Goal: Information Seeking & Learning: Check status

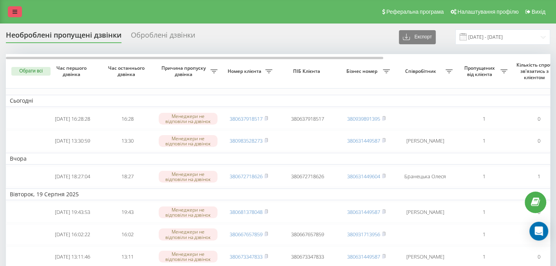
click at [12, 9] on link at bounding box center [15, 11] width 14 height 11
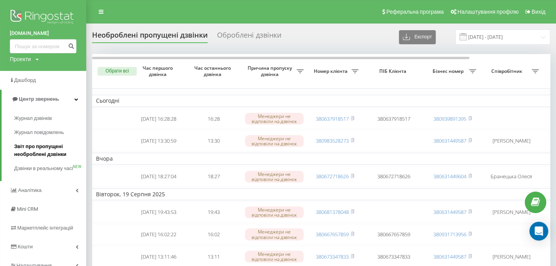
click at [46, 150] on span "Звіт про пропущені необроблені дзвінки" at bounding box center [48, 151] width 68 height 16
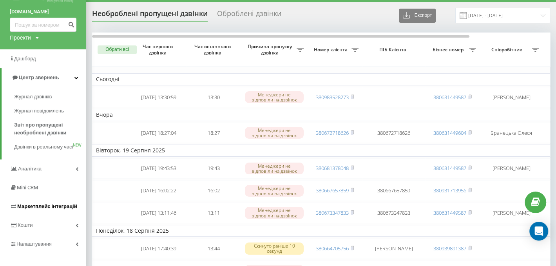
scroll to position [39, 0]
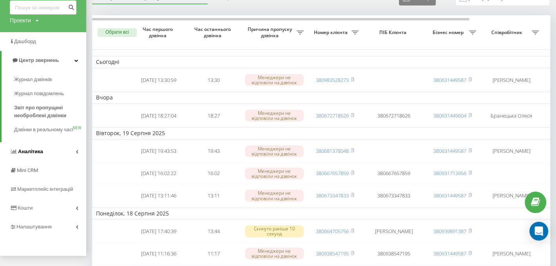
click at [34, 153] on link "Аналiтика" at bounding box center [43, 151] width 86 height 19
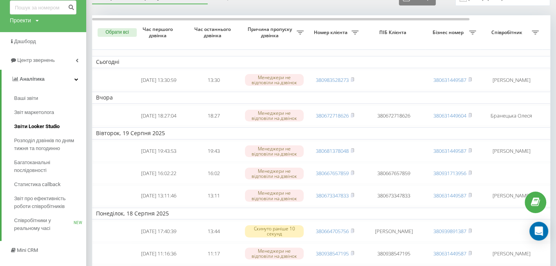
click at [33, 126] on span "Звіти Looker Studio" at bounding box center [36, 127] width 45 height 8
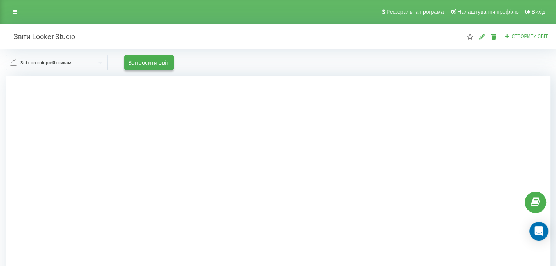
click at [65, 60] on div "Звіт по співробітникам" at bounding box center [45, 62] width 51 height 9
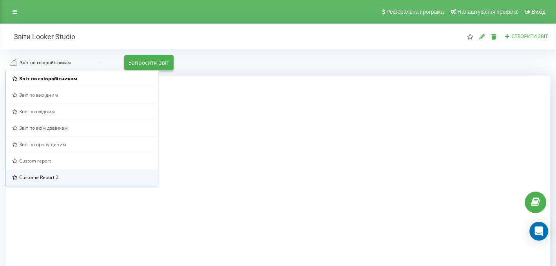
click at [51, 179] on span "Custome Report 2" at bounding box center [38, 177] width 39 height 7
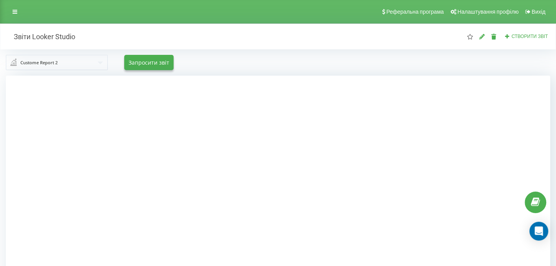
click at [12, 6] on div "Реферальна програма Налаштування профілю Вихід" at bounding box center [278, 12] width 556 height 24
click at [14, 9] on icon at bounding box center [15, 11] width 5 height 5
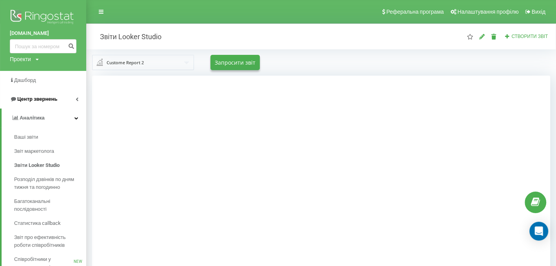
click at [26, 101] on span "Центр звернень" at bounding box center [37, 99] width 40 height 6
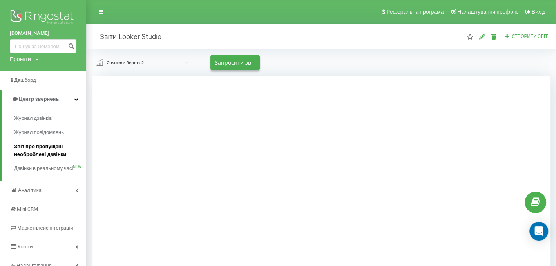
click at [34, 151] on span "Звіт про пропущені необроблені дзвінки" at bounding box center [48, 151] width 68 height 16
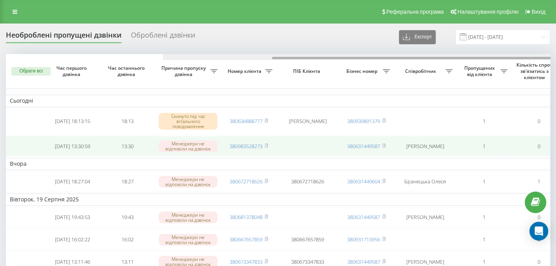
drag, startPoint x: 318, startPoint y: 58, endPoint x: 109, endPoint y: 154, distance: 230.1
